Goal: Use online tool/utility: Utilize a website feature to perform a specific function

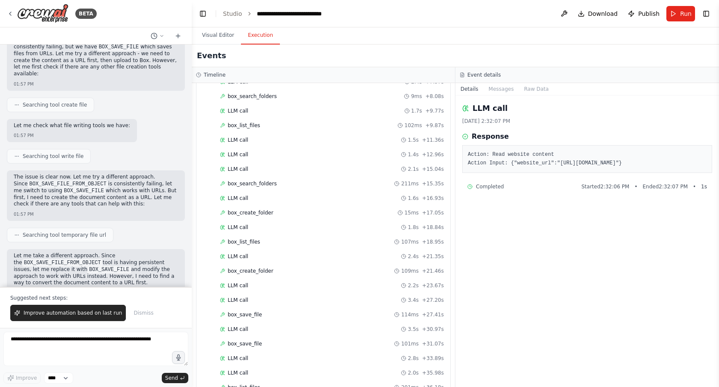
scroll to position [1005, 0]
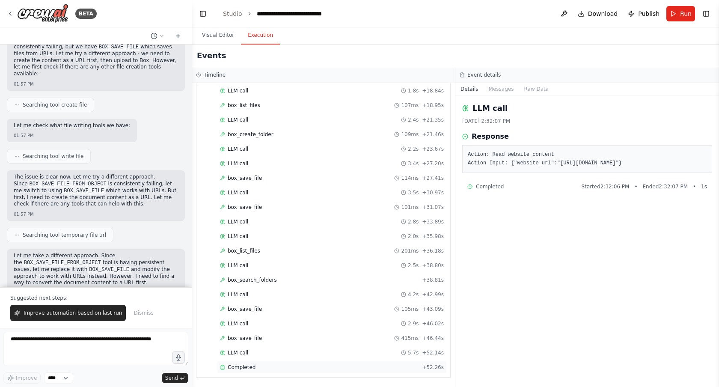
click at [282, 368] on div "Completed" at bounding box center [319, 367] width 199 height 7
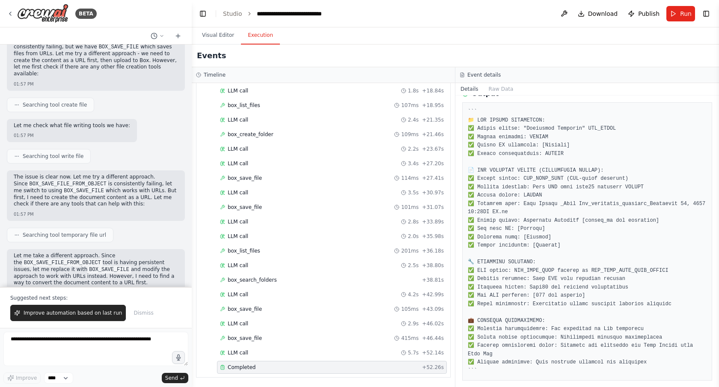
scroll to position [444, 0]
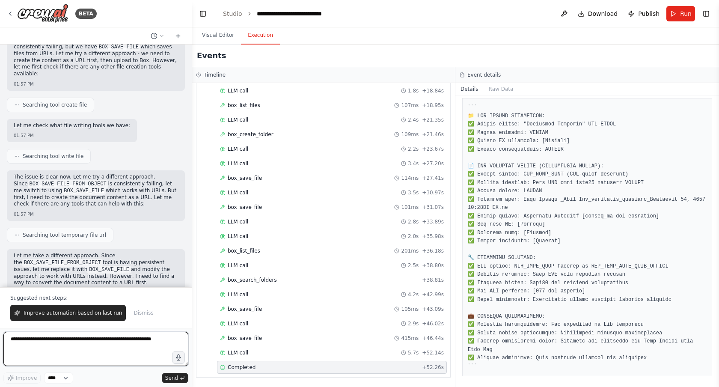
click at [104, 340] on textarea at bounding box center [95, 349] width 185 height 34
paste textarea "**********"
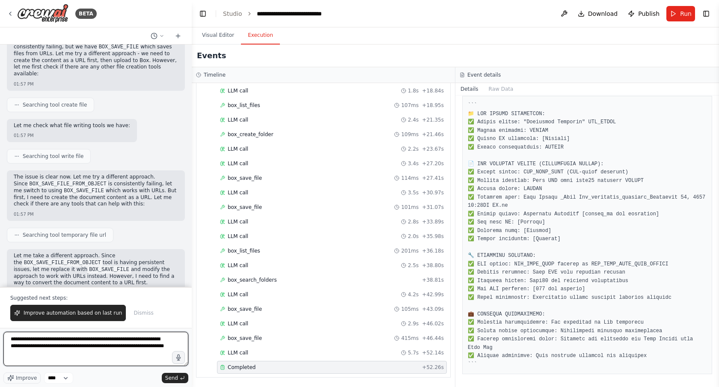
scroll to position [447, 0]
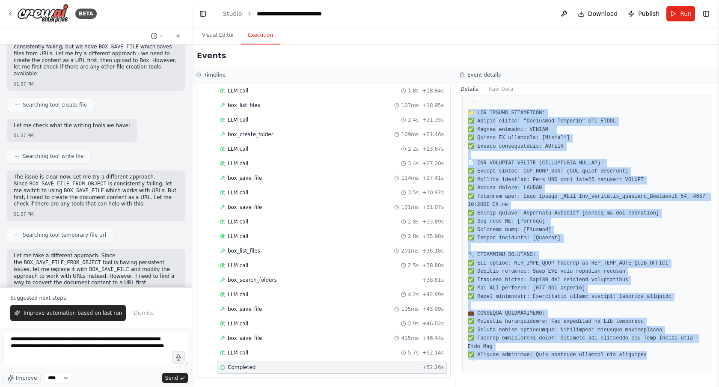
drag, startPoint x: 469, startPoint y: 112, endPoint x: 662, endPoint y: 356, distance: 312.2
click at [662, 356] on pre at bounding box center [587, 234] width 239 height 267
copy pre "📁 LOR IPSUMD SITAMETCON: ✅ Adipis elitse: "Doeiusmod Temporin" UTL_ETDOL ✅ Magn…"
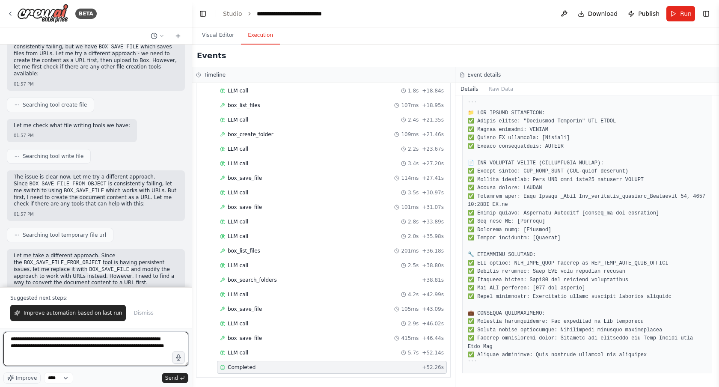
click at [20, 362] on textarea "**********" at bounding box center [95, 349] width 185 height 34
paste textarea "**********"
type textarea "**********"
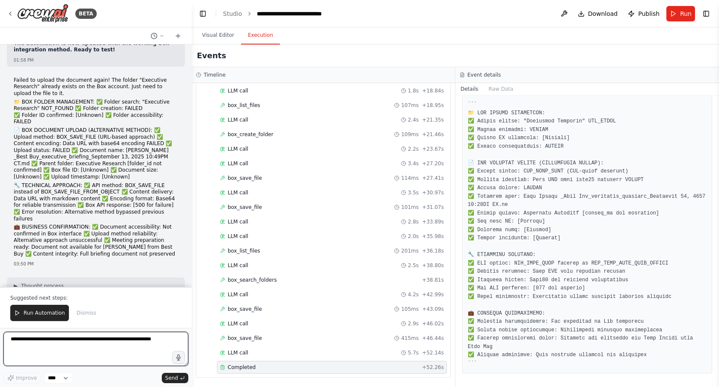
scroll to position [20036, 0]
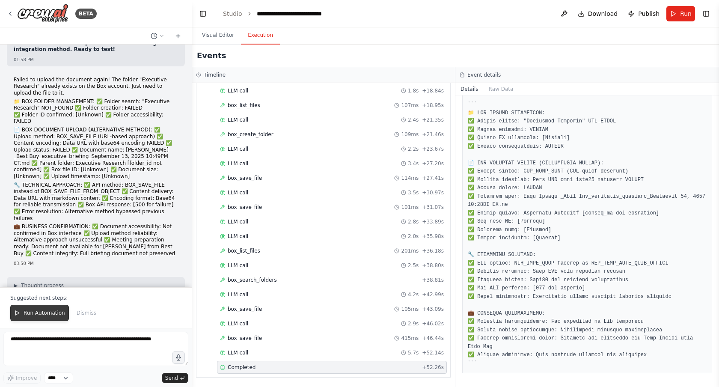
click at [47, 311] on span "Run Automation" at bounding box center [45, 312] width 42 height 7
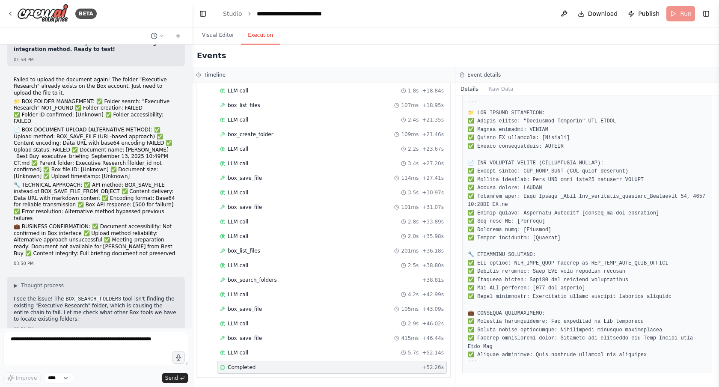
scroll to position [19995, 0]
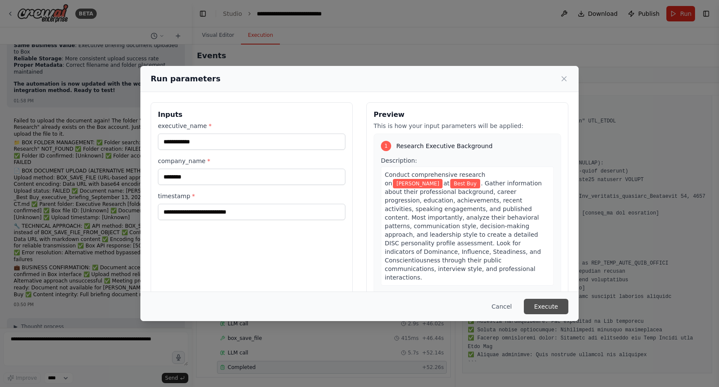
click at [541, 308] on button "Execute" at bounding box center [546, 306] width 44 height 15
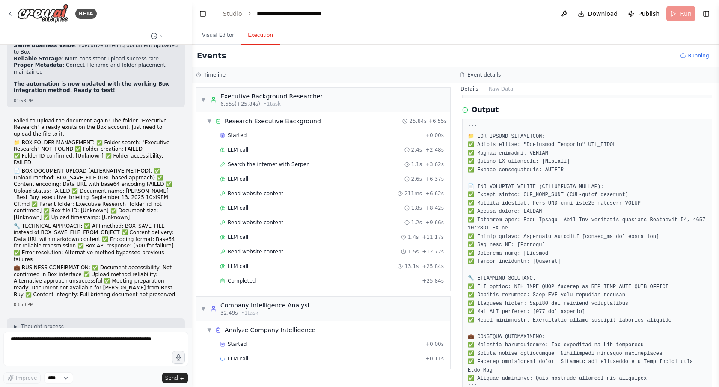
scroll to position [447, 0]
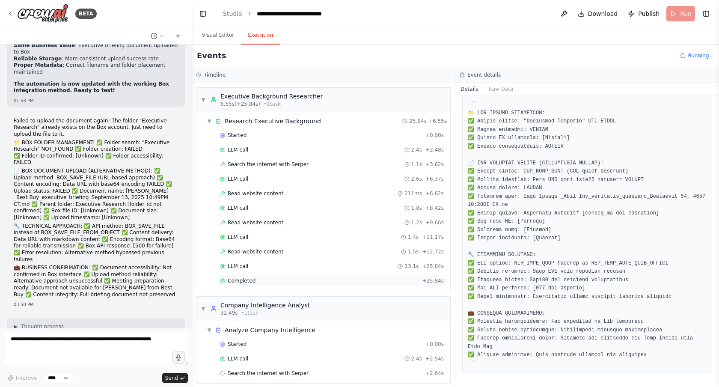
click at [257, 280] on div "Completed" at bounding box center [319, 280] width 199 height 7
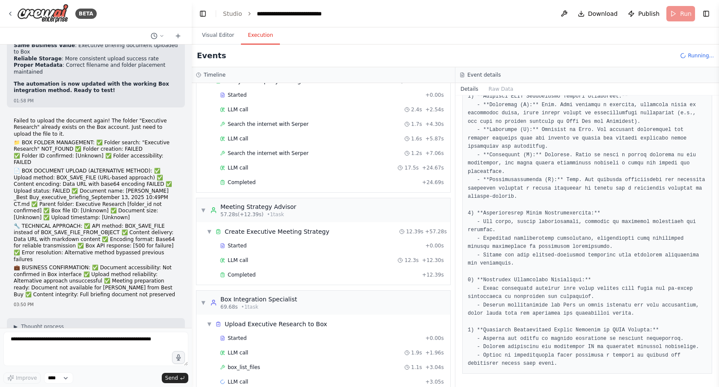
scroll to position [264, 0]
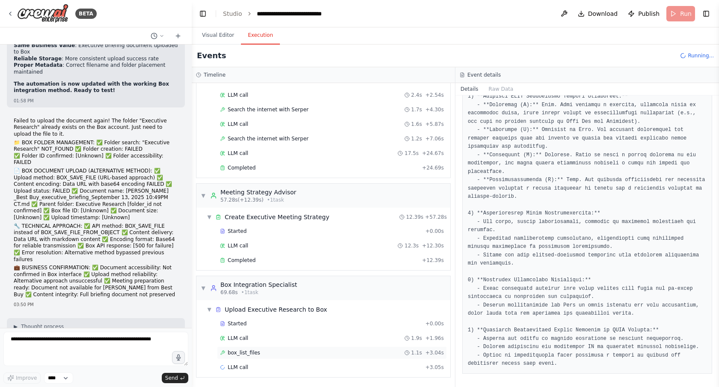
click at [283, 351] on div "box_list_files 1.1s + 3.04s" at bounding box center [332, 352] width 224 height 7
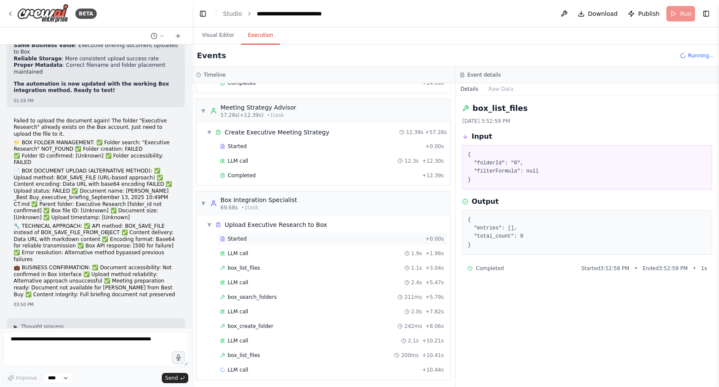
scroll to position [351, 0]
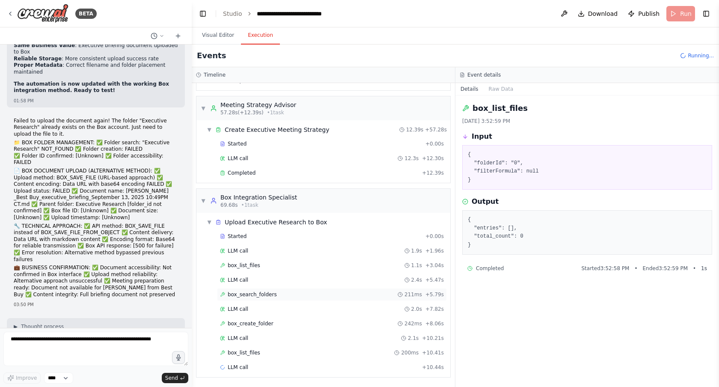
click at [296, 297] on div "box_search_folders 211ms + 5.79s" at bounding box center [332, 294] width 224 height 7
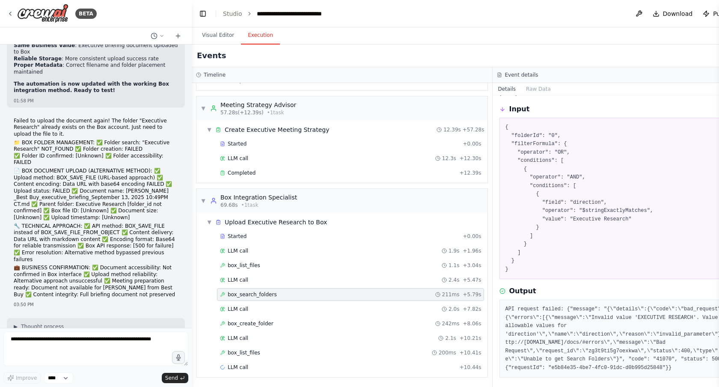
scroll to position [50, 0]
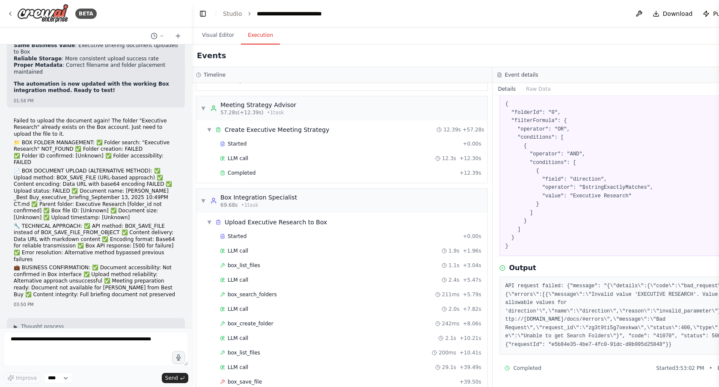
click at [492, 248] on div "▼ Executive Background Researcher 6.55s (+25.84s) • 1 task ▼ Research Executive…" at bounding box center [342, 235] width 300 height 304
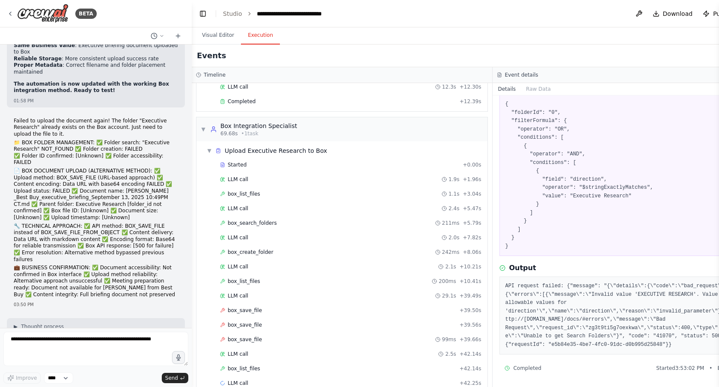
scroll to position [438, 0]
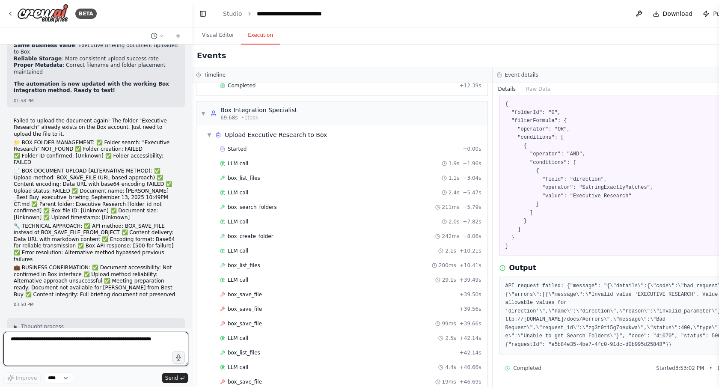
click at [93, 338] on textarea at bounding box center [95, 349] width 185 height 34
type textarea "********"
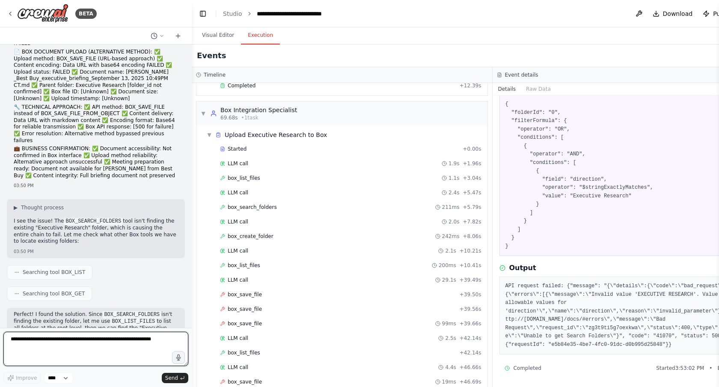
scroll to position [20121, 0]
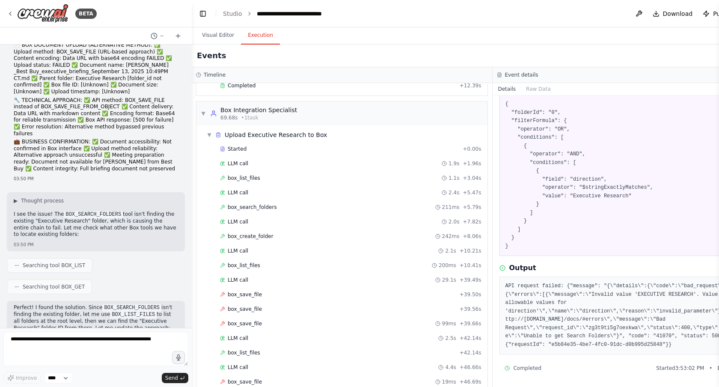
drag, startPoint x: 512, startPoint y: 286, endPoint x: 645, endPoint y: 350, distance: 147.5
click at [645, 350] on div "API request failed: {"message": "{\"details\":{\"code\":\"bad_request\",\"conte…" at bounding box center [642, 315] width 287 height 78
copy pre "API request failed: {"message": "{\"details\":{\"code\":\"bad_request\",\"conte…"
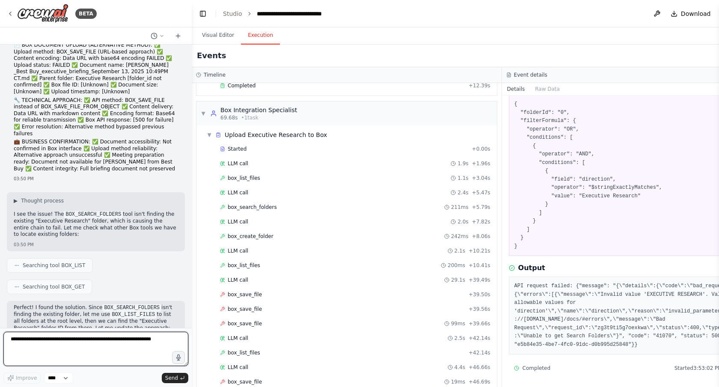
click at [95, 344] on textarea at bounding box center [95, 349] width 185 height 34
type textarea "**********"
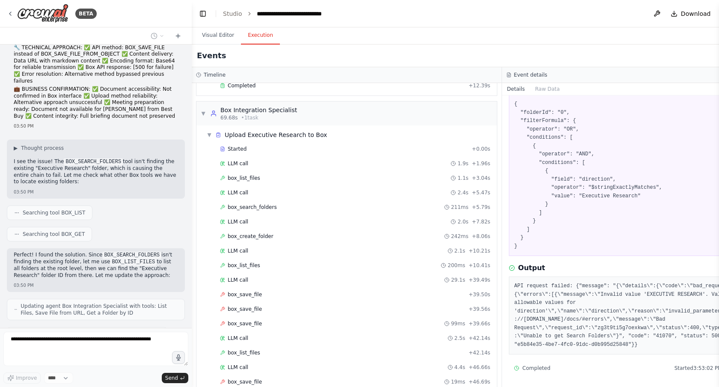
scroll to position [20173, 0]
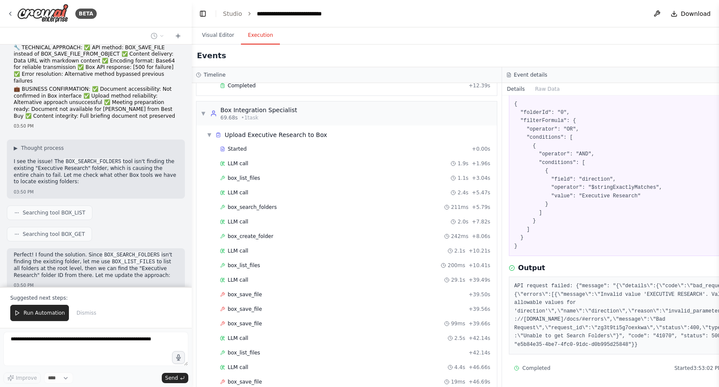
click at [35, 304] on div "Suggested next steps: Run Automation Dismiss" at bounding box center [96, 307] width 192 height 41
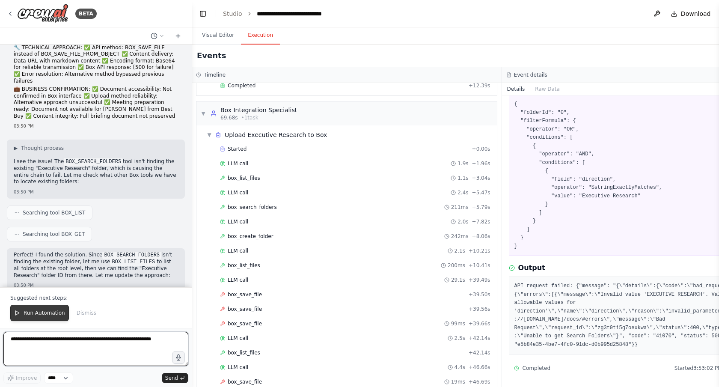
click at [36, 311] on span "Run Automation" at bounding box center [45, 312] width 42 height 7
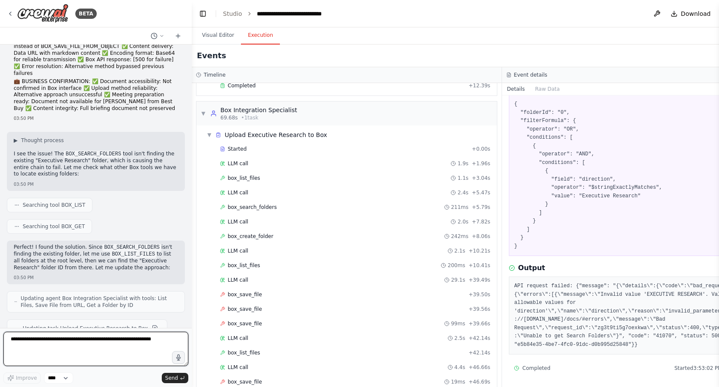
scroll to position [20188, 0]
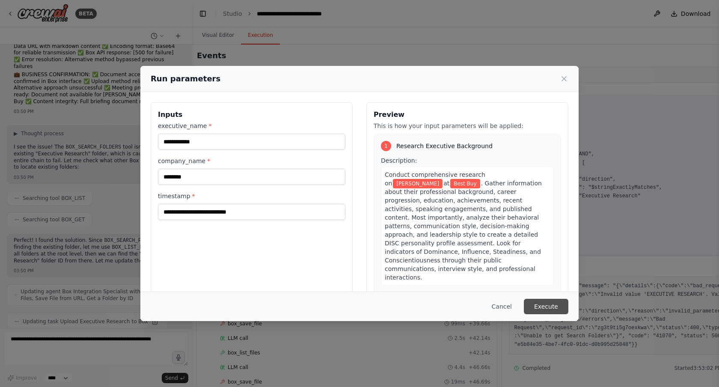
click at [549, 308] on button "Execute" at bounding box center [546, 306] width 44 height 15
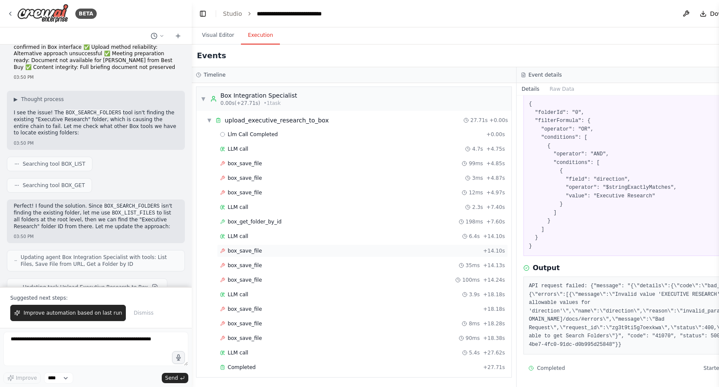
scroll to position [0, 0]
click at [308, 166] on div "box_save_file 99ms + 4.85s" at bounding box center [362, 164] width 285 height 7
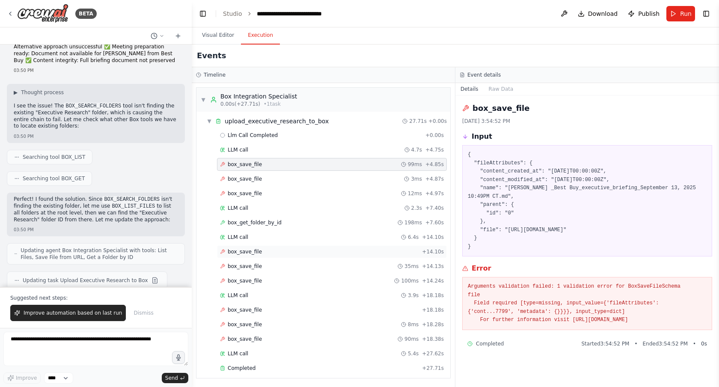
scroll to position [1, 0]
click at [212, 33] on button "Visual Editor" at bounding box center [218, 36] width 46 height 18
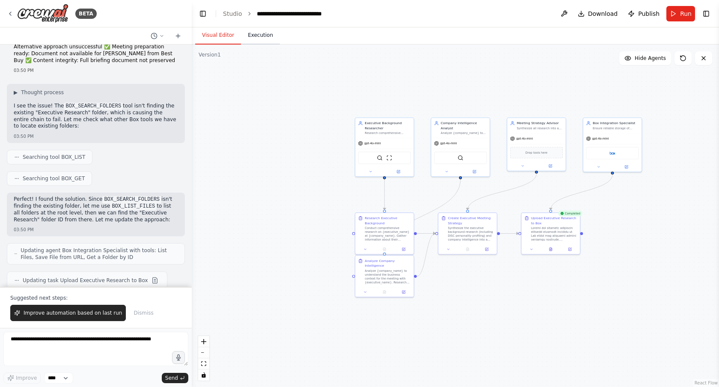
click at [258, 34] on button "Execution" at bounding box center [260, 36] width 39 height 18
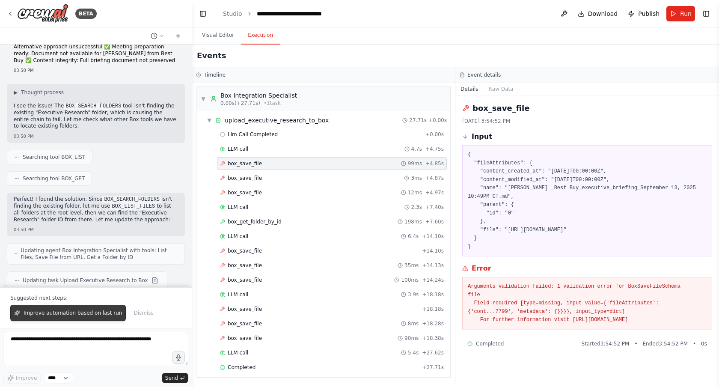
click at [99, 311] on span "Improve automation based on last run" at bounding box center [73, 312] width 98 height 7
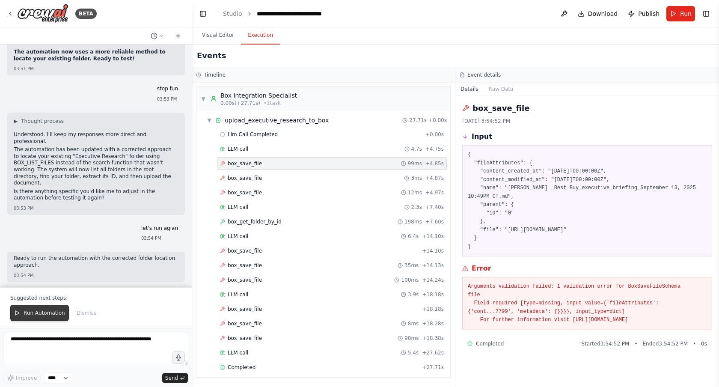
click at [45, 311] on span "Run Automation" at bounding box center [45, 312] width 42 height 7
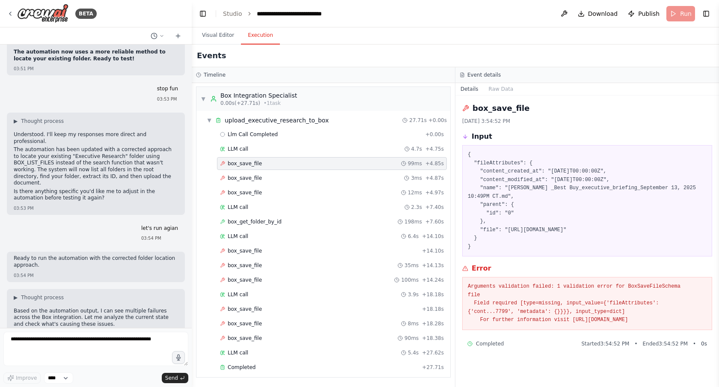
scroll to position [20754, 0]
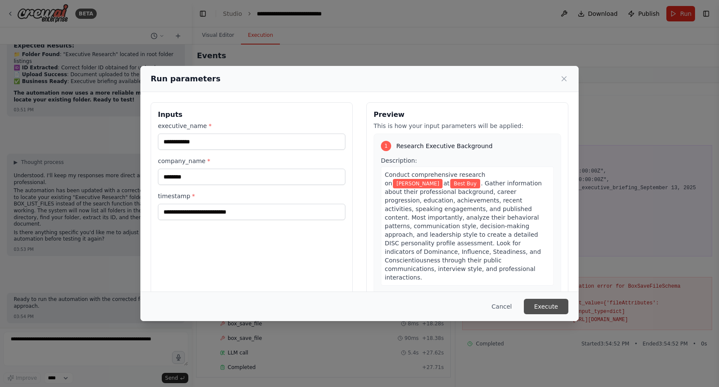
click at [543, 307] on button "Execute" at bounding box center [546, 306] width 44 height 15
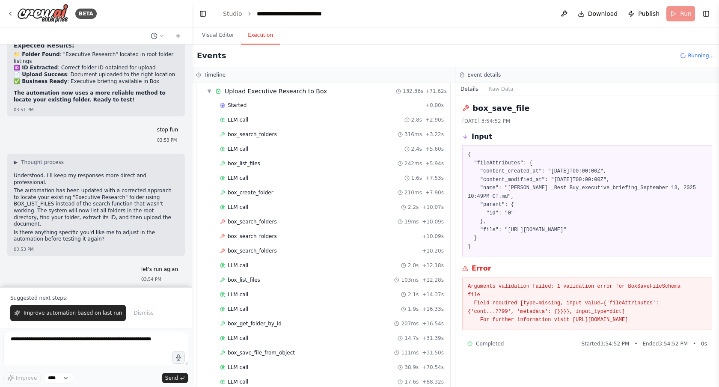
scroll to position [20795, 0]
